Goal: Task Accomplishment & Management: Manage account settings

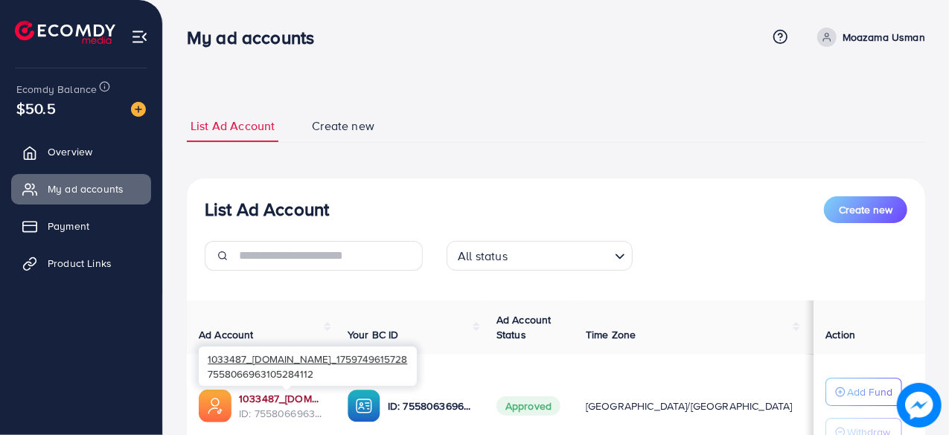
click at [278, 397] on link "1033487_[DOMAIN_NAME]_1759749615728" at bounding box center [281, 398] width 85 height 15
click at [295, 396] on link "1033487_[DOMAIN_NAME]_1759749615728" at bounding box center [281, 398] width 85 height 15
click at [284, 403] on link "1033487_[DOMAIN_NAME]_1759749615728" at bounding box center [281, 398] width 85 height 15
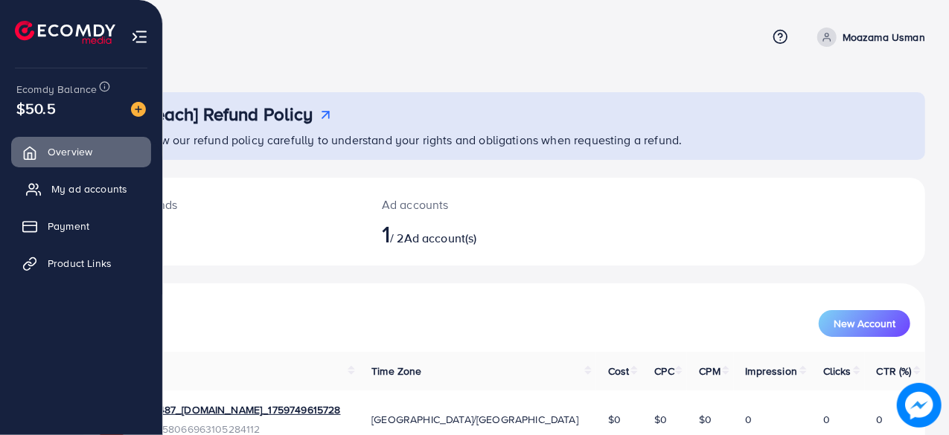
click at [83, 198] on link "My ad accounts" at bounding box center [81, 189] width 140 height 30
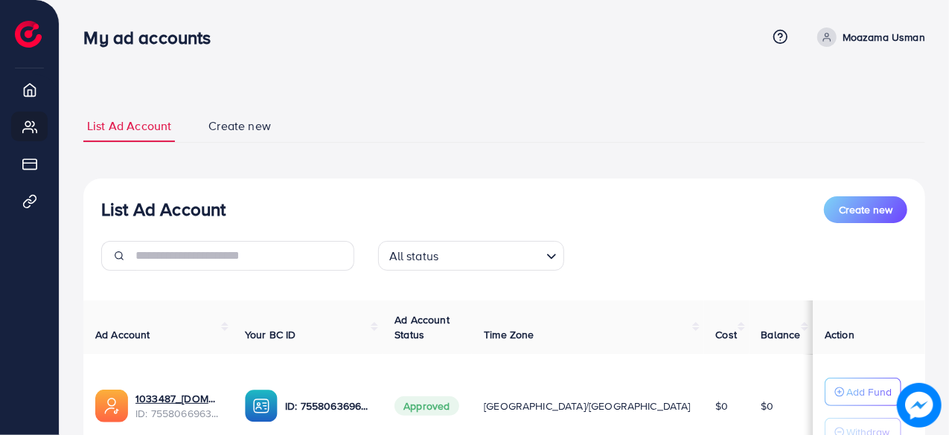
scroll to position [46, 0]
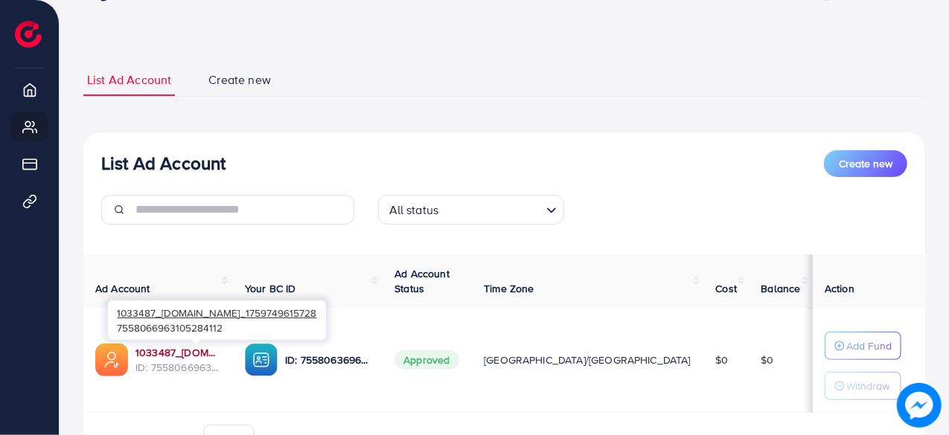
click at [178, 359] on link "1033487_[DOMAIN_NAME]_1759749615728" at bounding box center [178, 352] width 86 height 15
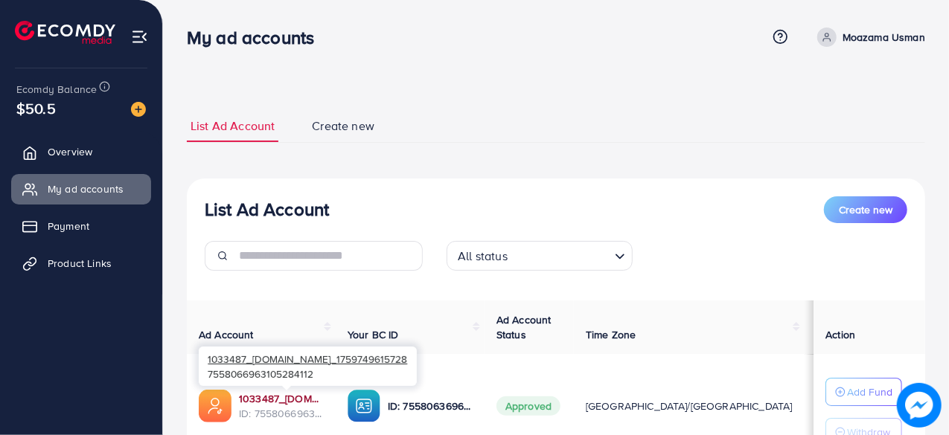
click at [305, 397] on link "1033487_[DOMAIN_NAME]_1759749615728" at bounding box center [281, 398] width 85 height 15
click at [274, 401] on link "1033487_[DOMAIN_NAME]_1759749615728" at bounding box center [281, 398] width 85 height 15
